Goal: Transaction & Acquisition: Subscribe to service/newsletter

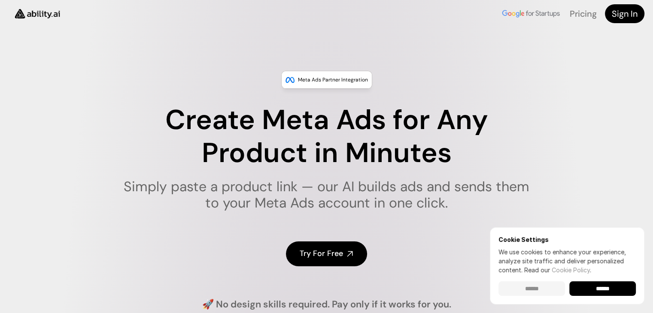
click at [530, 285] on input "******" at bounding box center [532, 289] width 67 height 15
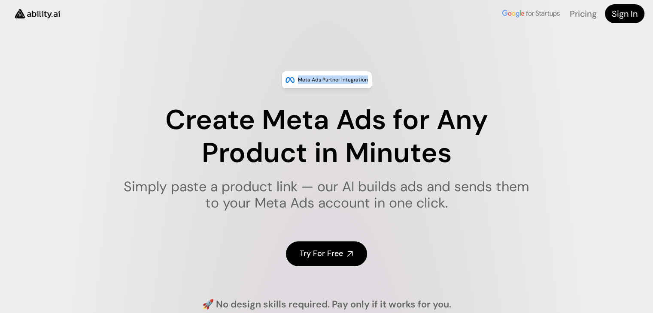
drag, startPoint x: 300, startPoint y: 77, endPoint x: 368, endPoint y: 81, distance: 67.6
click at [368, 81] on div "Meta Ads Partner Integration" at bounding box center [326, 80] width 91 height 18
click at [402, 100] on div "Meta Ads Partner Integration Create Meta Ads for Any Product in Minutes Simply …" at bounding box center [326, 191] width 653 height 240
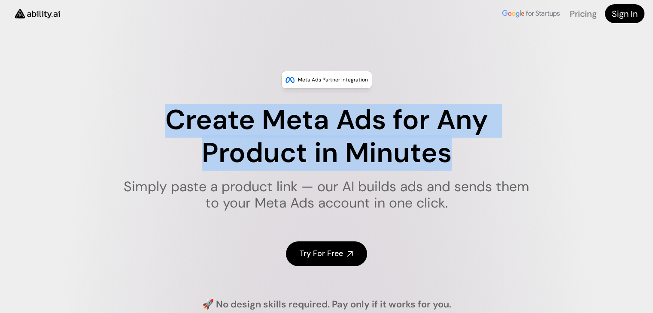
drag, startPoint x: 166, startPoint y: 122, endPoint x: 471, endPoint y: 158, distance: 306.6
click at [471, 158] on h1 "Create Meta Ads for Any Product in Minutes" at bounding box center [326, 137] width 417 height 66
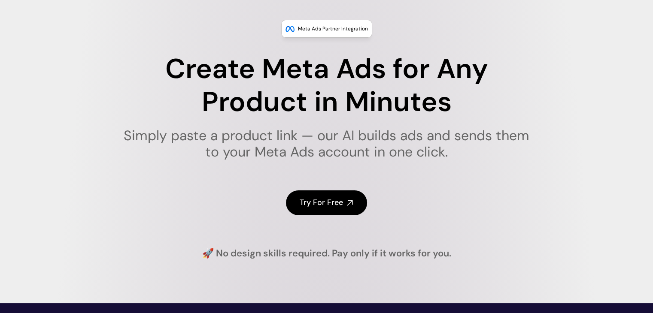
scroll to position [64, 0]
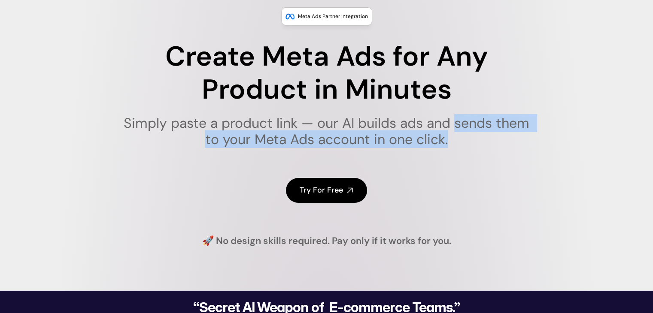
drag, startPoint x: 453, startPoint y: 119, endPoint x: 478, endPoint y: 146, distance: 36.2
click at [478, 146] on h1 "Simply paste a product link — our AI builds ads and sends them to your Meta Ads…" at bounding box center [326, 131] width 417 height 33
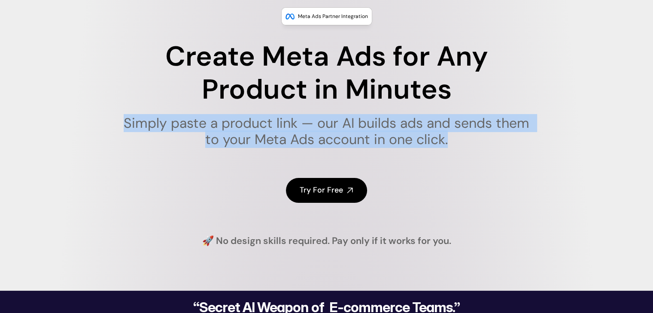
drag, startPoint x: 448, startPoint y: 141, endPoint x: 53, endPoint y: 127, distance: 395.8
click at [53, 127] on div "Meta Ads Partner Integration Create Meta Ads for Any Product in Minutes Simply …" at bounding box center [326, 127] width 653 height 240
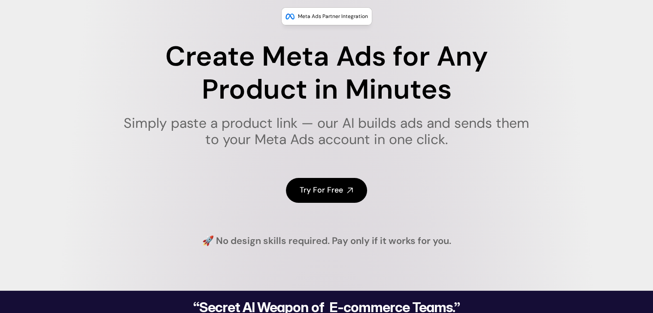
click at [243, 82] on h1 "Create Meta Ads for Any Product in Minutes" at bounding box center [326, 73] width 417 height 66
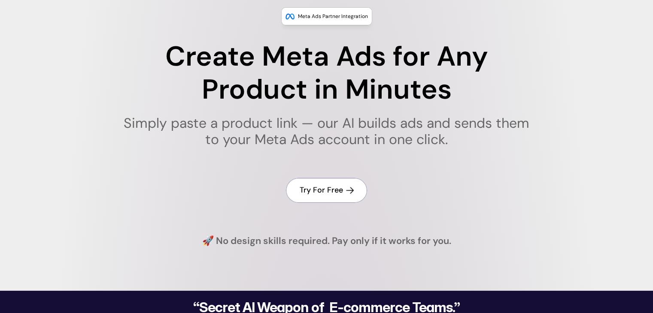
click at [320, 193] on h4 "Try For Free" at bounding box center [321, 190] width 43 height 11
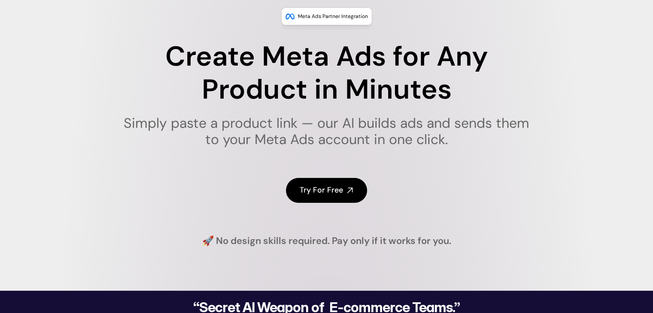
scroll to position [0, 0]
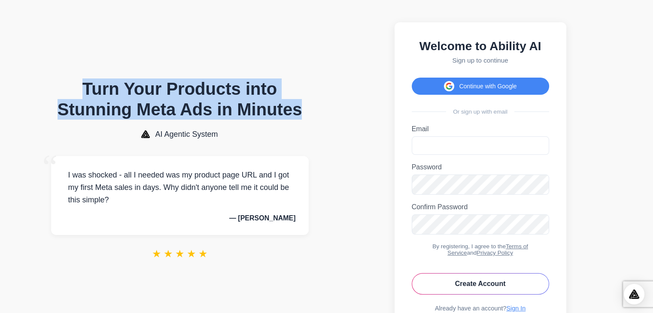
drag, startPoint x: 84, startPoint y: 88, endPoint x: 308, endPoint y: 120, distance: 226.0
click at [308, 120] on h1 "Turn Your Products into Stunning Meta Ads in Minutes" at bounding box center [180, 99] width 258 height 41
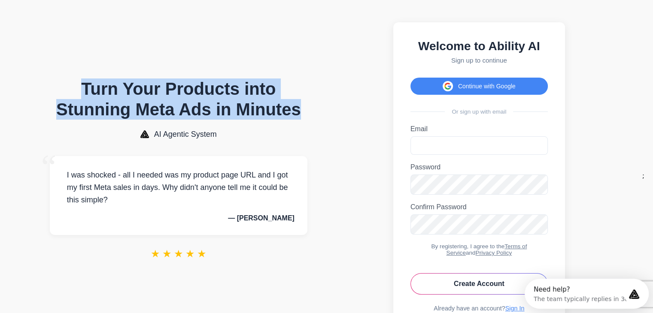
drag, startPoint x: 160, startPoint y: 197, endPoint x: 167, endPoint y: 205, distance: 10.7
click at [167, 205] on p "I was shocked - all I needed was my product page URL and I got my first Meta sa…" at bounding box center [179, 187] width 232 height 37
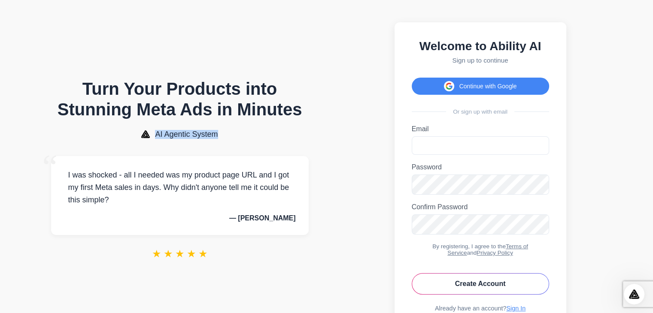
drag, startPoint x: 156, startPoint y: 142, endPoint x: 234, endPoint y: 137, distance: 77.8
click at [234, 137] on div "AI Agentic System" at bounding box center [180, 134] width 258 height 9
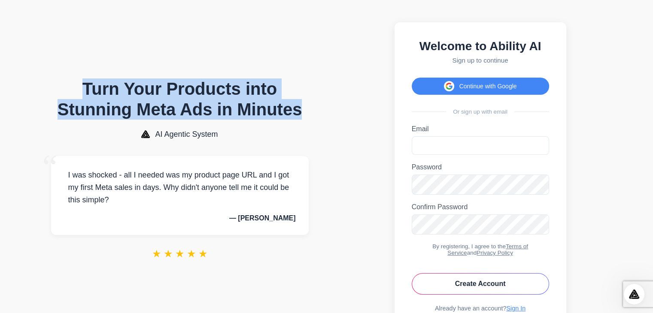
drag, startPoint x: 300, startPoint y: 119, endPoint x: 67, endPoint y: 103, distance: 233.8
click at [67, 103] on h1 "Turn Your Products into Stunning Meta Ads in Minutes" at bounding box center [180, 99] width 258 height 41
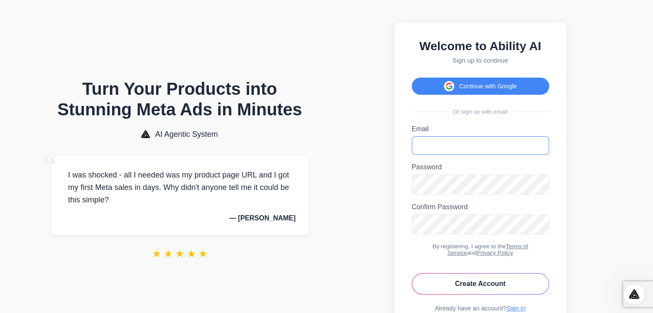
click at [486, 145] on input "Email" at bounding box center [480, 146] width 137 height 18
click at [487, 155] on input "Email" at bounding box center [480, 146] width 137 height 18
type input "**********"
click at [501, 295] on button "Create Account" at bounding box center [480, 284] width 137 height 21
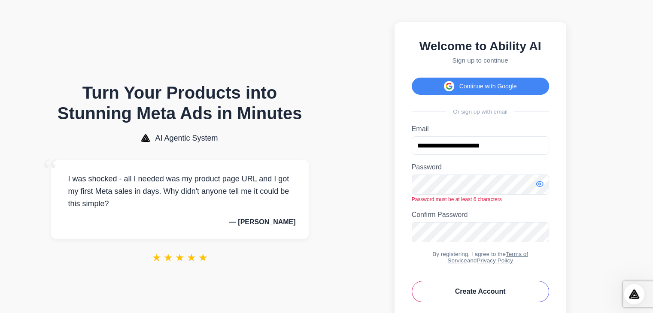
click at [540, 186] on icon "Toggle password visibility" at bounding box center [540, 184] width 2 height 2
click at [542, 236] on icon "Toggle password visibility" at bounding box center [540, 232] width 9 height 9
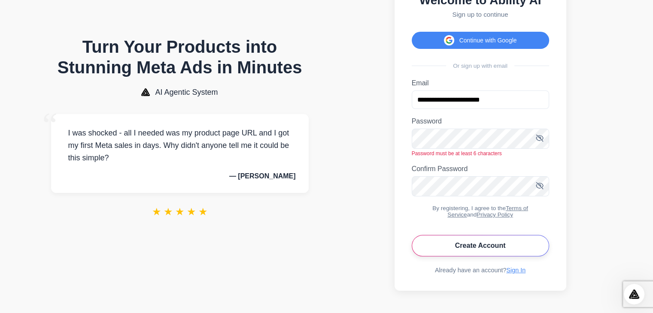
click at [473, 236] on button "Create Account" at bounding box center [480, 245] width 137 height 21
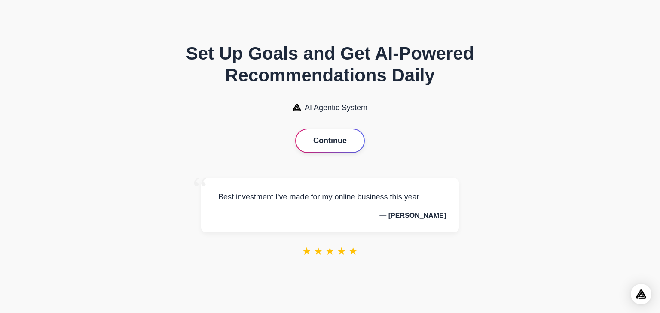
click at [335, 137] on button "Continue" at bounding box center [330, 141] width 68 height 23
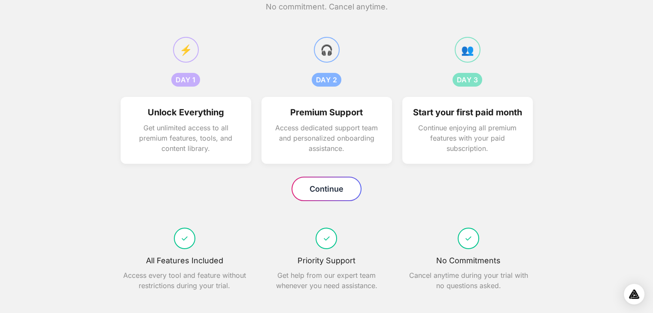
scroll to position [82, 0]
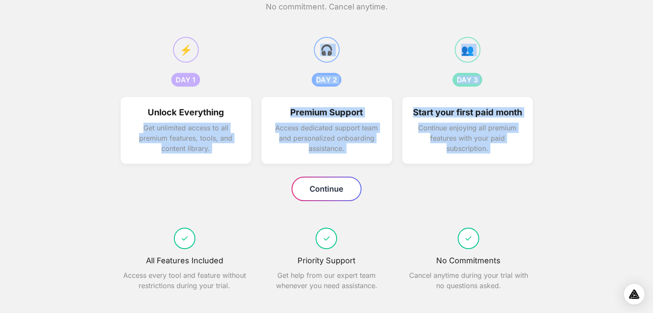
drag, startPoint x: 143, startPoint y: 113, endPoint x: 295, endPoint y: 179, distance: 165.2
click at [295, 179] on div "How your free trial works No commitment. Cancel anytime. ⚡ DAY 1 DAY 1 Unlock E…" at bounding box center [326, 121] width 429 height 367
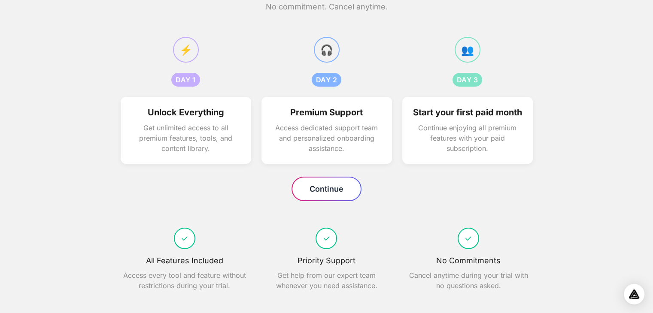
click at [254, 219] on div "How your free trial works No commitment. Cancel anytime. ⚡ DAY 1 DAY 1 Unlock E…" at bounding box center [326, 121] width 429 height 367
click at [323, 201] on div "How your free trial works No commitment. Cancel anytime. ⚡ DAY 1 DAY 1 Unlock E…" at bounding box center [326, 121] width 429 height 367
click at [341, 189] on button "Continue" at bounding box center [326, 189] width 68 height 23
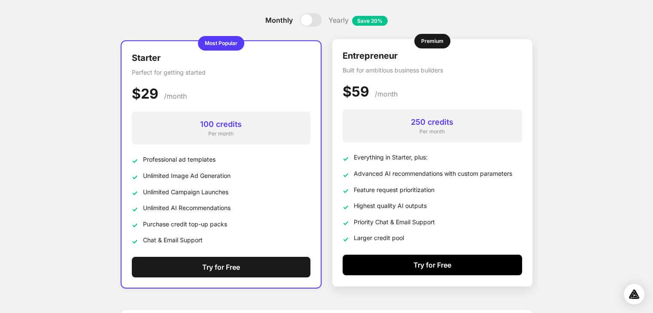
scroll to position [69, 0]
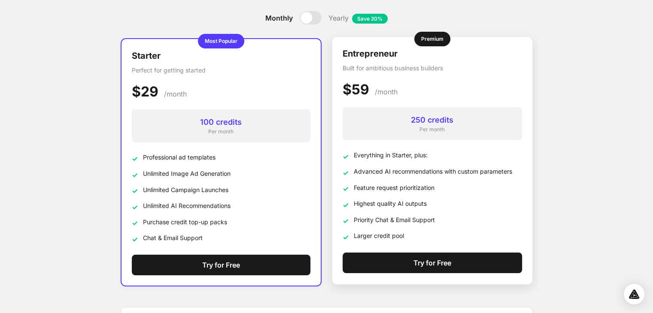
click at [435, 253] on div "Entrepreneur Built for ambitious business builders $59 $49 /month 250 credits P…" at bounding box center [432, 161] width 201 height 249
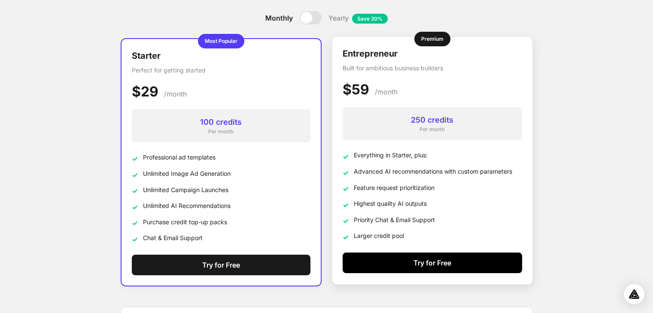
click at [429, 264] on button "Try for Free" at bounding box center [433, 263] width 180 height 21
